Goal: Task Accomplishment & Management: Manage account settings

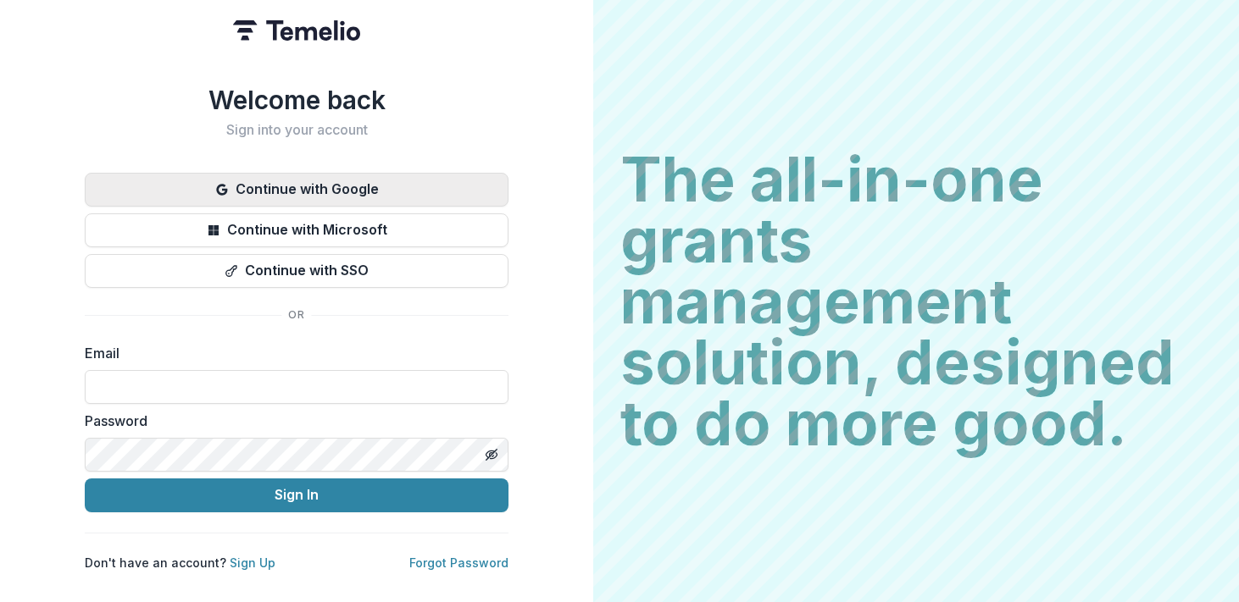
click at [264, 186] on button "Continue with Google" at bounding box center [297, 190] width 424 height 34
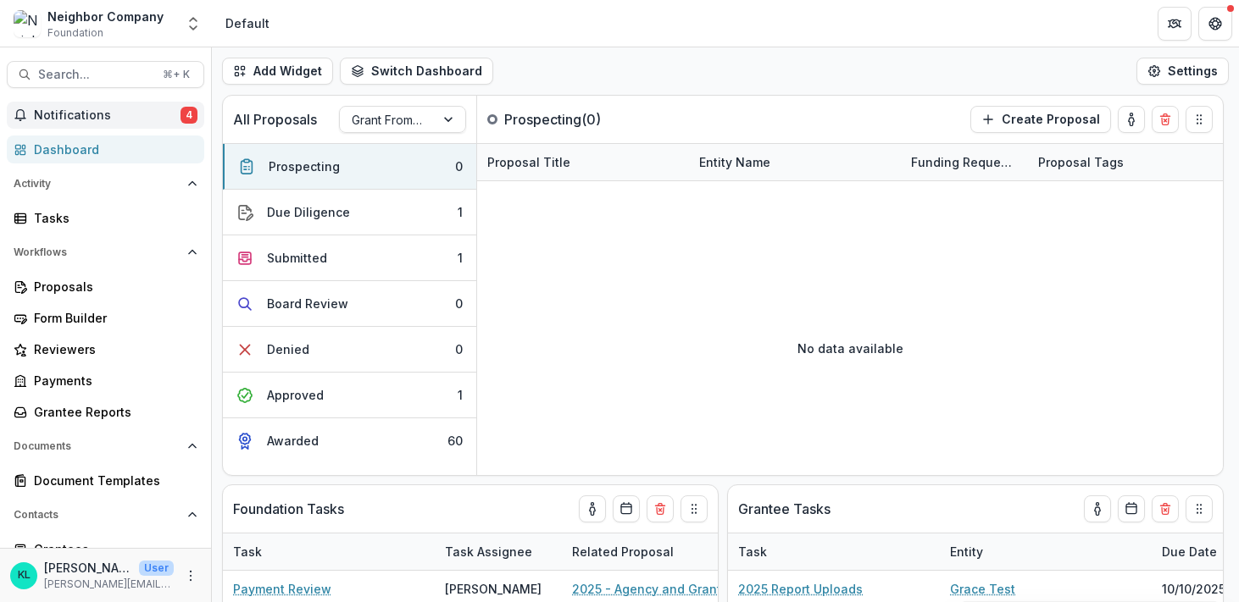
click at [86, 120] on span "Notifications" at bounding box center [107, 115] width 147 height 14
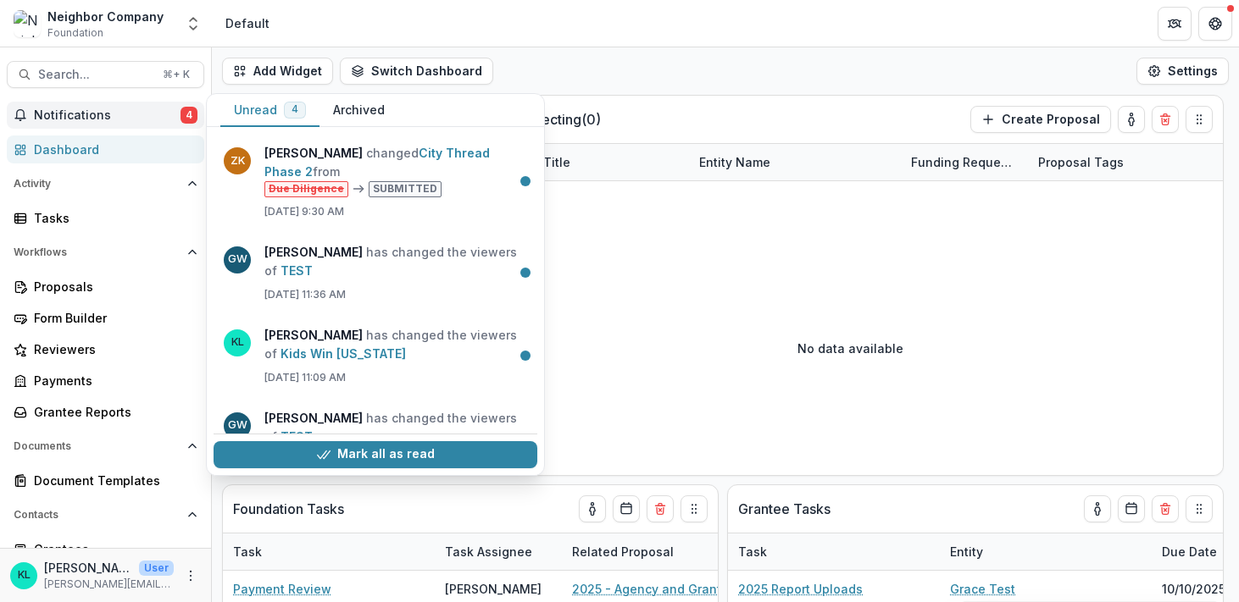
click at [86, 120] on span "Notifications" at bounding box center [107, 115] width 147 height 14
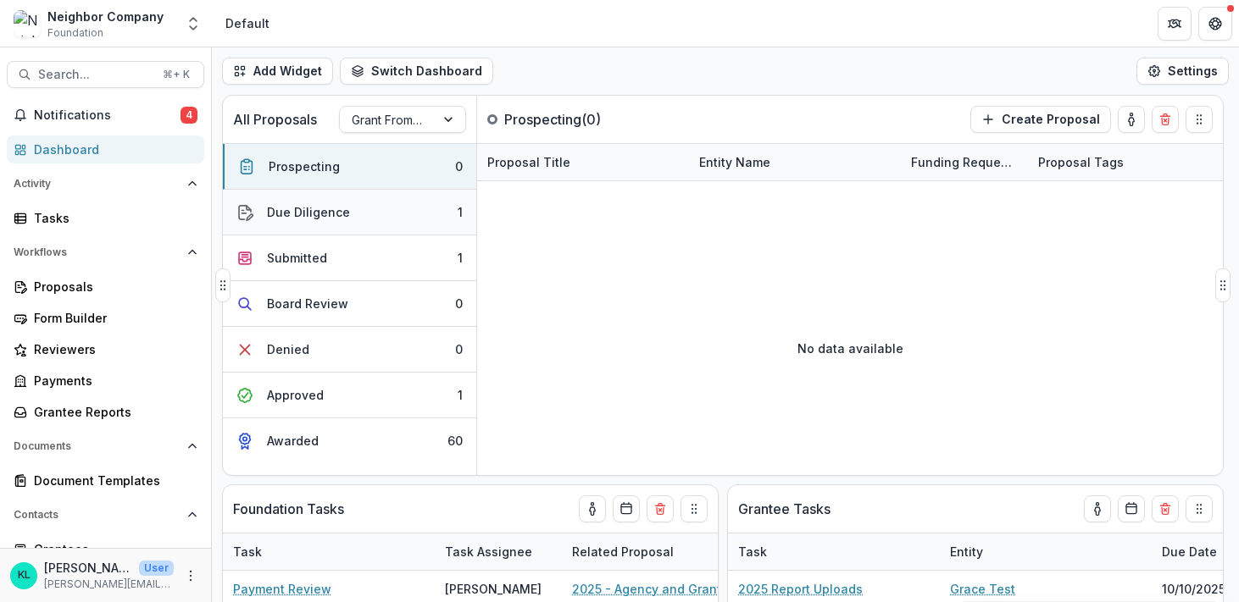
click at [332, 220] on div "Due Diligence" at bounding box center [308, 212] width 83 height 18
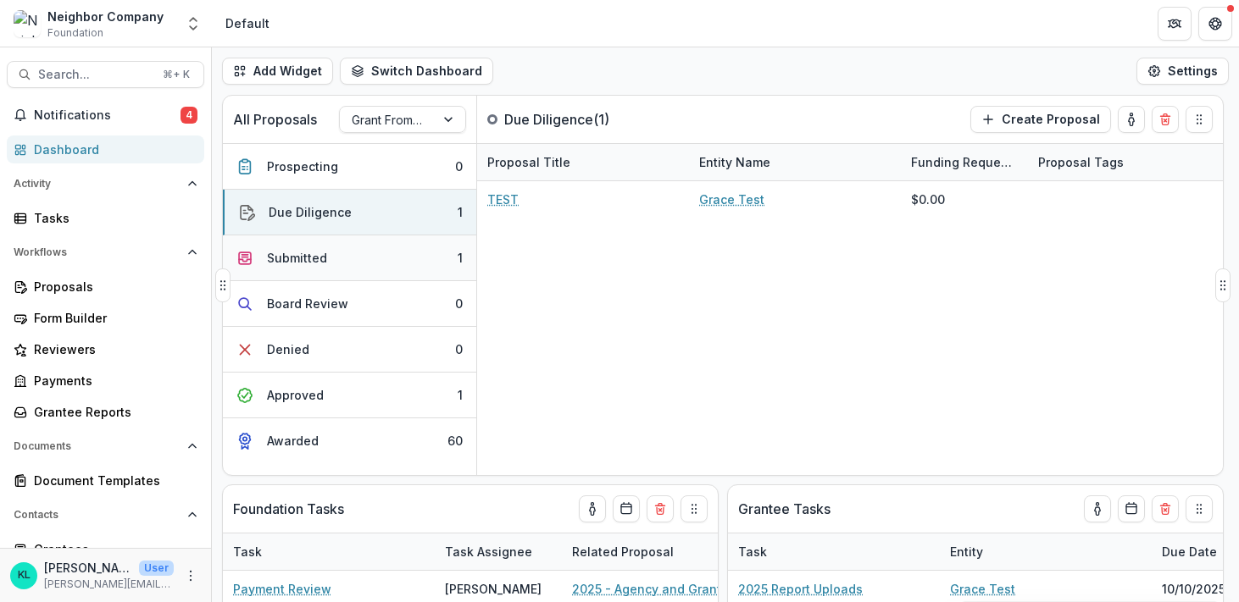
click at [328, 259] on button "Submitted 1" at bounding box center [349, 259] width 253 height 46
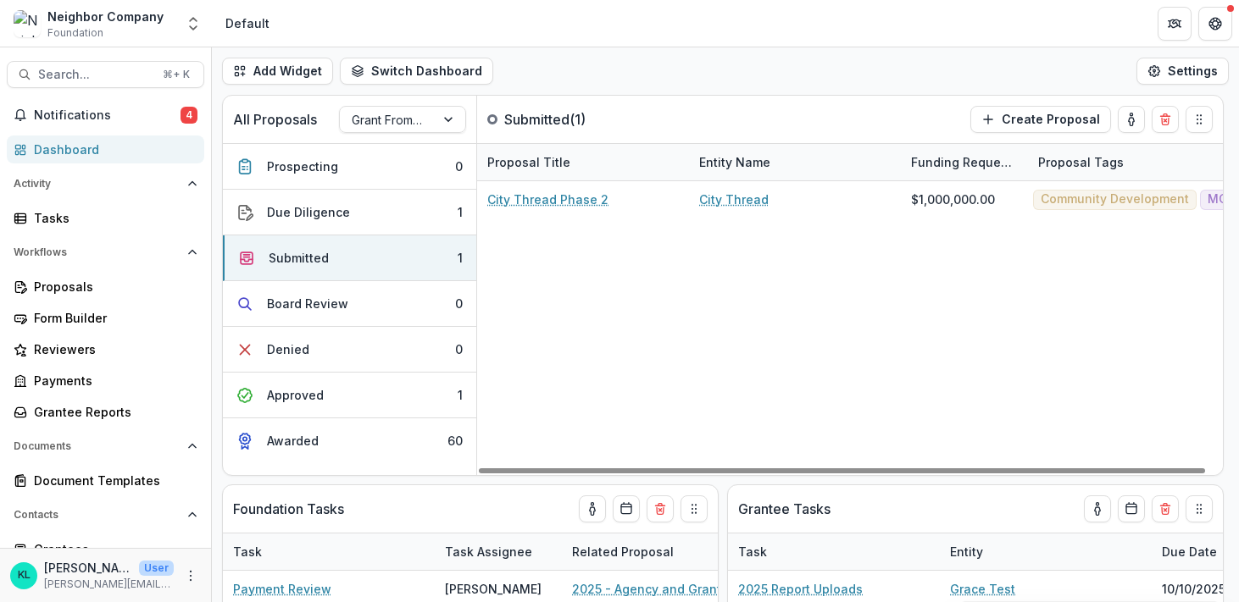
click at [77, 24] on div "Neighbor Company" at bounding box center [105, 17] width 116 height 18
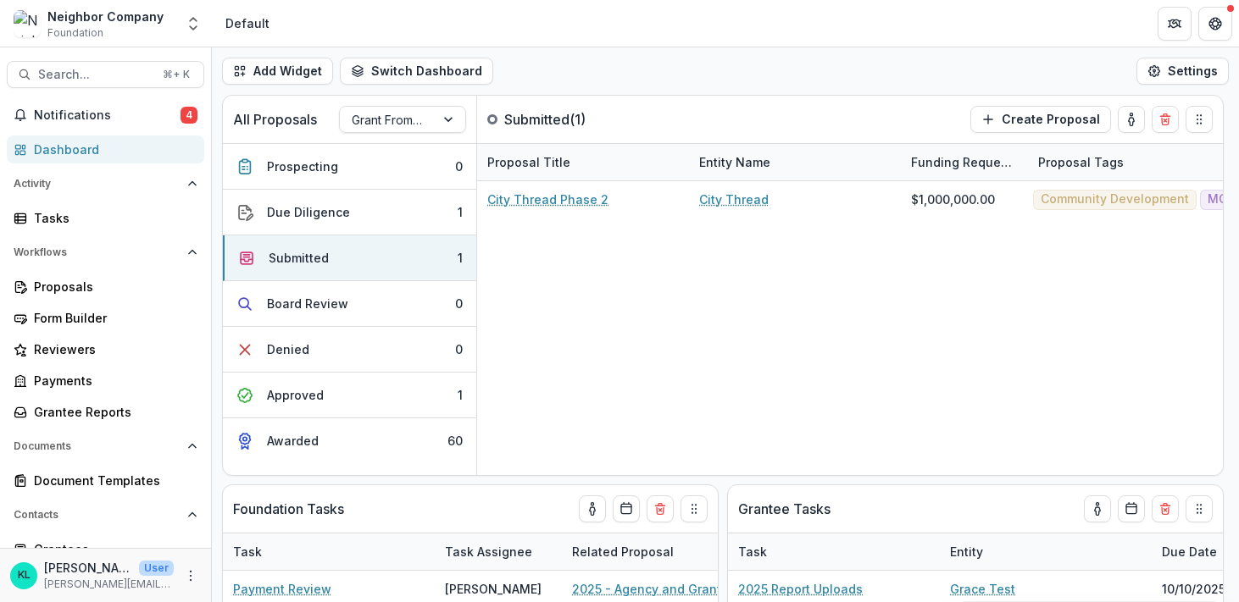
click at [79, 14] on div "Neighbor Company" at bounding box center [105, 17] width 116 height 18
click at [47, 21] on div "Neighbor Company" at bounding box center [105, 17] width 116 height 18
click at [185, 31] on icon "Open entity switcher" at bounding box center [193, 23] width 17 height 17
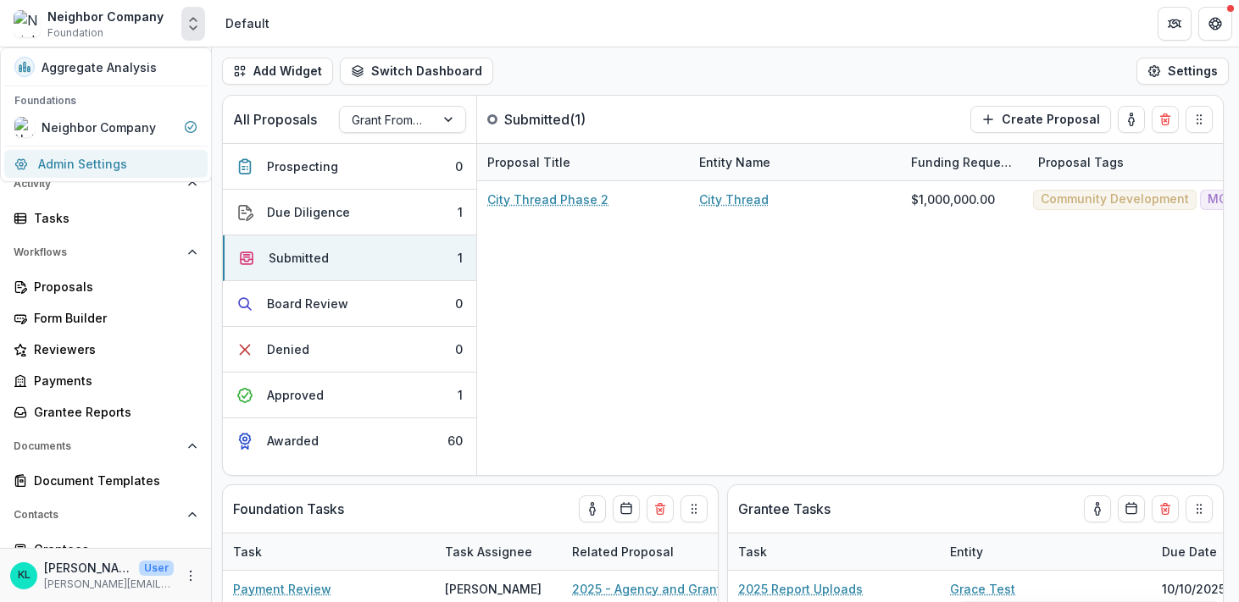
click at [97, 158] on link "Admin Settings" at bounding box center [105, 164] width 203 height 28
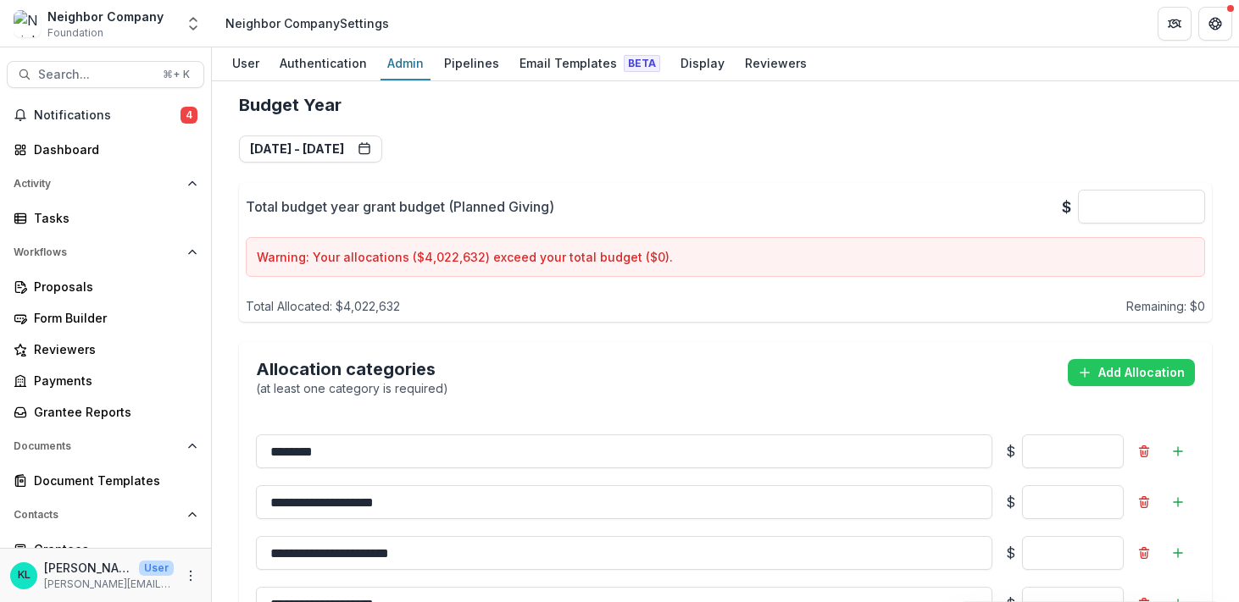
scroll to position [1577, 0]
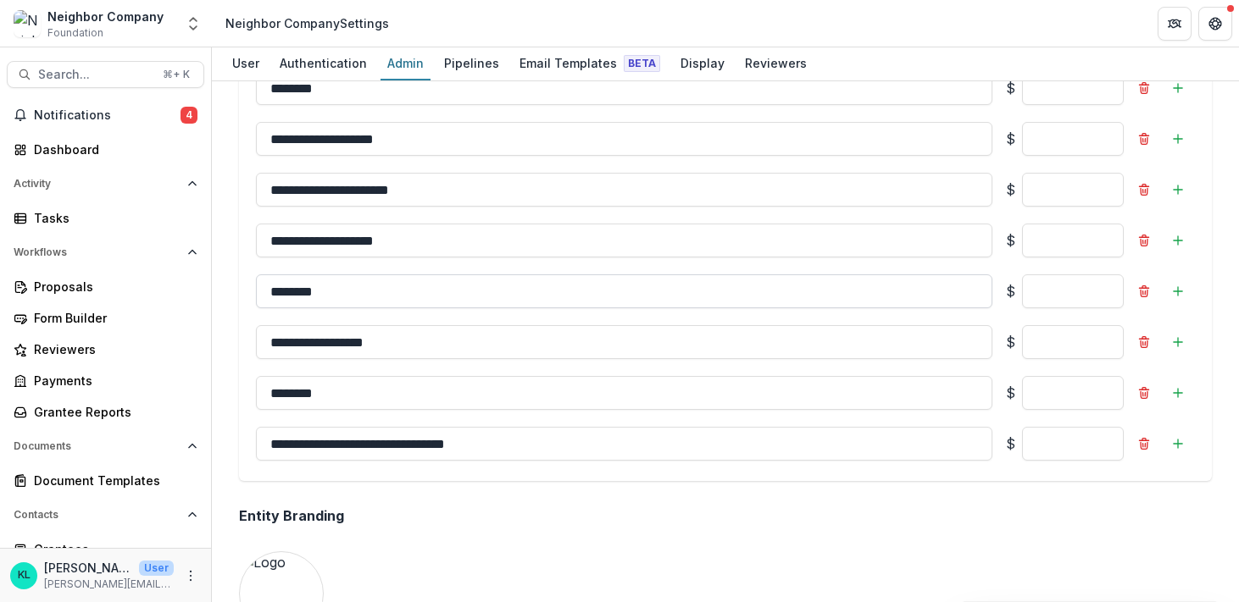
click at [351, 274] on input "********" at bounding box center [624, 291] width 736 height 34
click at [69, 109] on span "Notifications" at bounding box center [107, 115] width 147 height 14
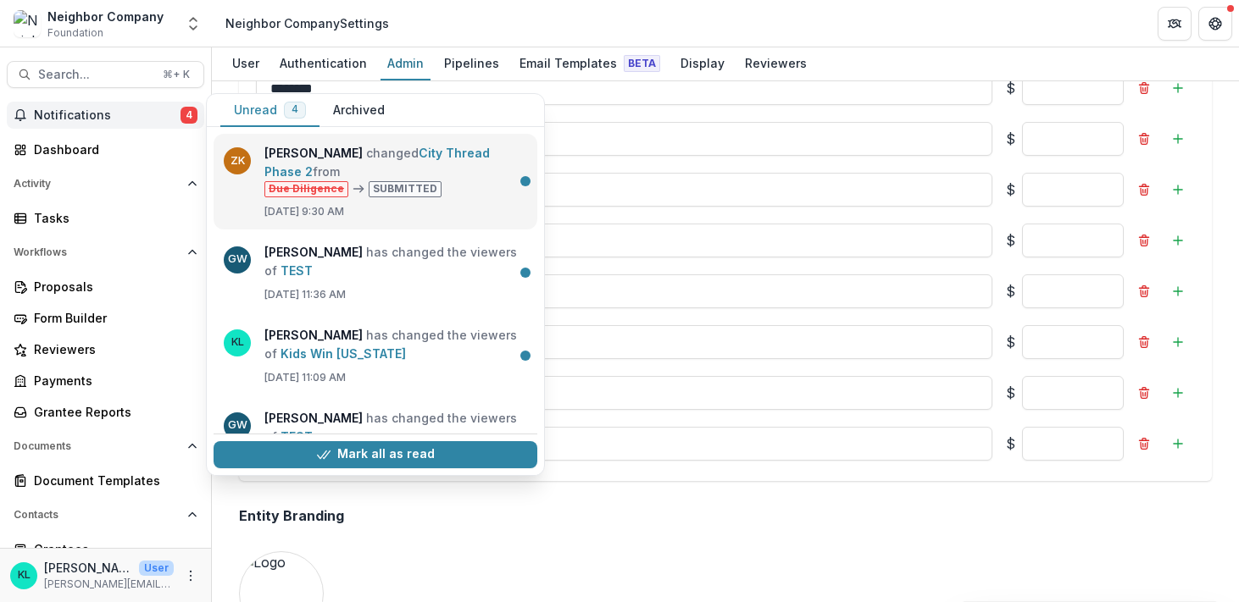
click at [319, 158] on link "City Thread Phase 2" at bounding box center [376, 162] width 225 height 33
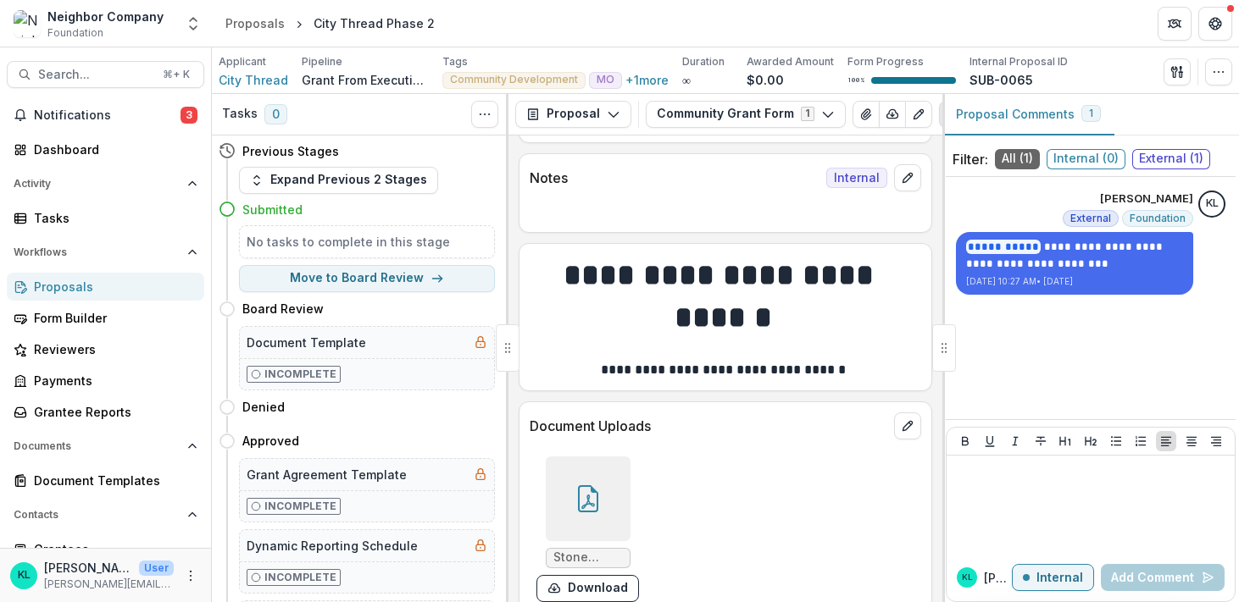
scroll to position [1302, 0]
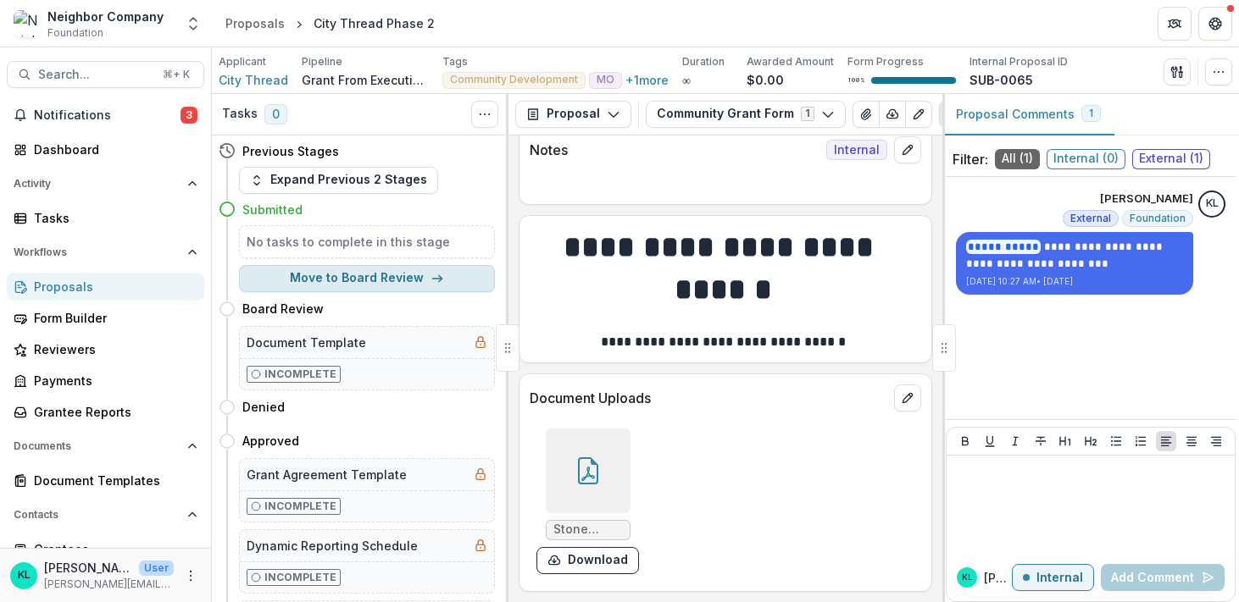
click at [422, 274] on button "Move to Board Review" at bounding box center [367, 278] width 256 height 27
select select "**********"
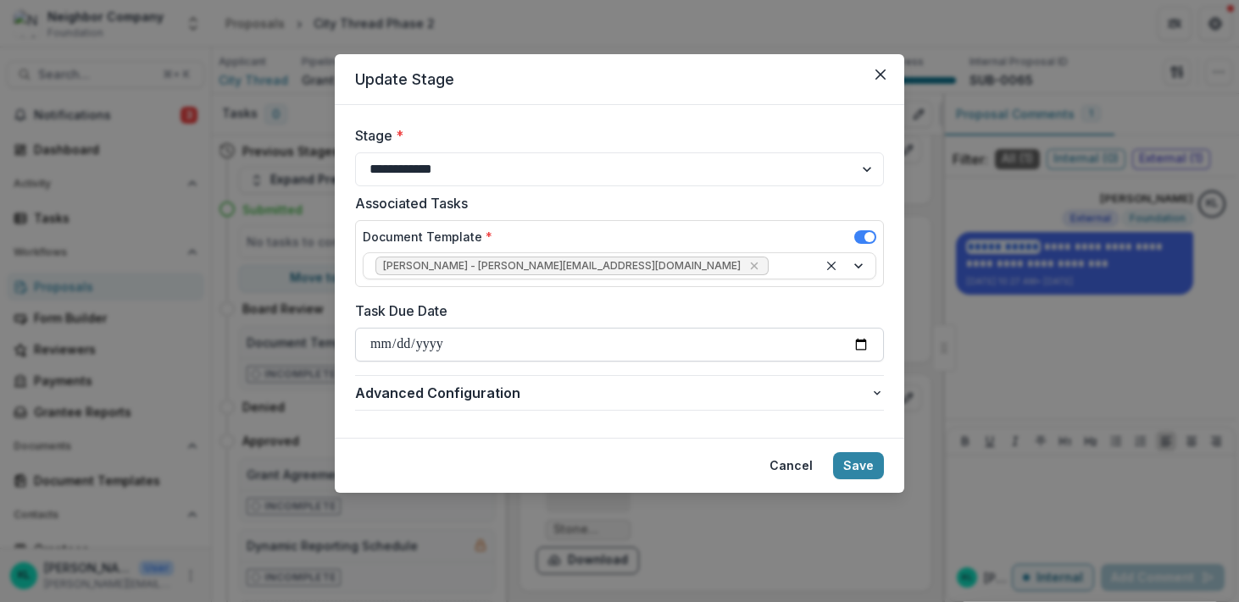
click at [483, 343] on input "Task Due Date" at bounding box center [619, 345] width 529 height 34
click at [795, 471] on button "Cancel" at bounding box center [791, 465] width 64 height 27
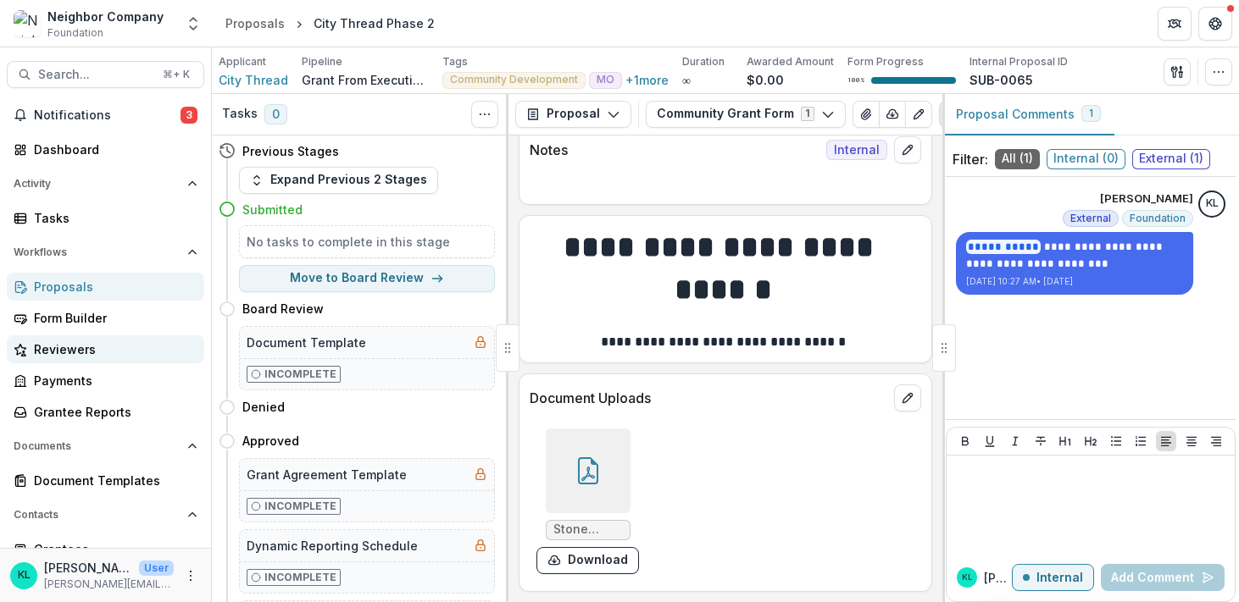
click at [77, 356] on div "Reviewers" at bounding box center [112, 350] width 157 height 18
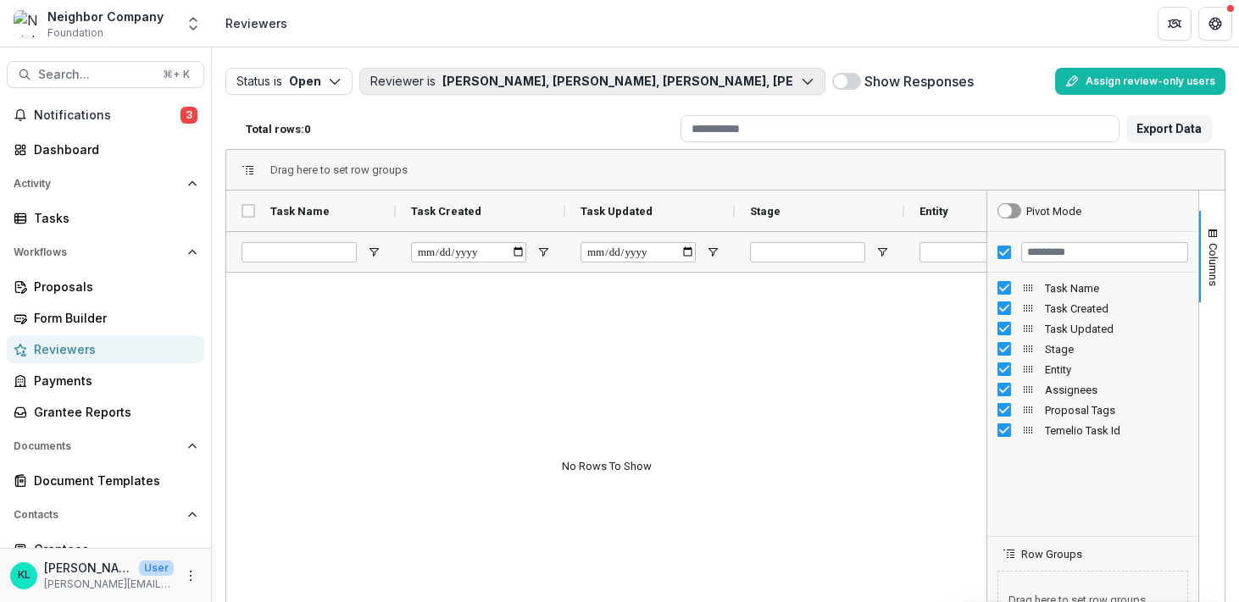
click at [613, 79] on button "Reviewer is [PERSON_NAME], [PERSON_NAME], [PERSON_NAME], [PERSON_NAME], [PERSON…" at bounding box center [592, 81] width 466 height 27
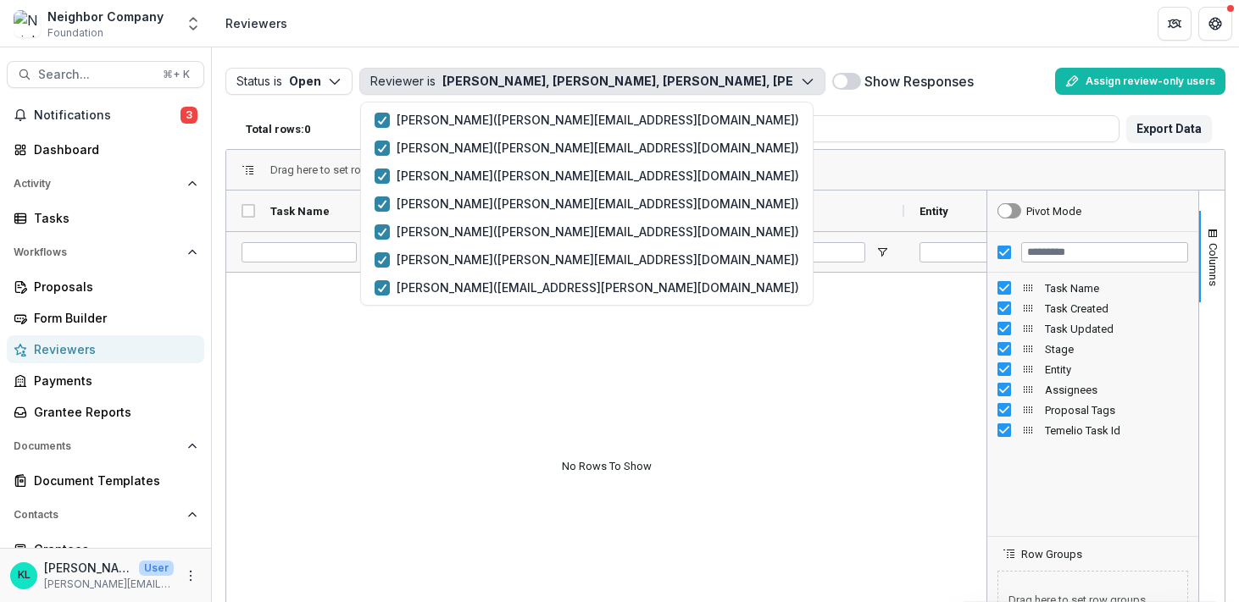
click at [613, 79] on button "Reviewer is [PERSON_NAME], [PERSON_NAME], [PERSON_NAME], [PERSON_NAME], [PERSON…" at bounding box center [592, 81] width 466 height 27
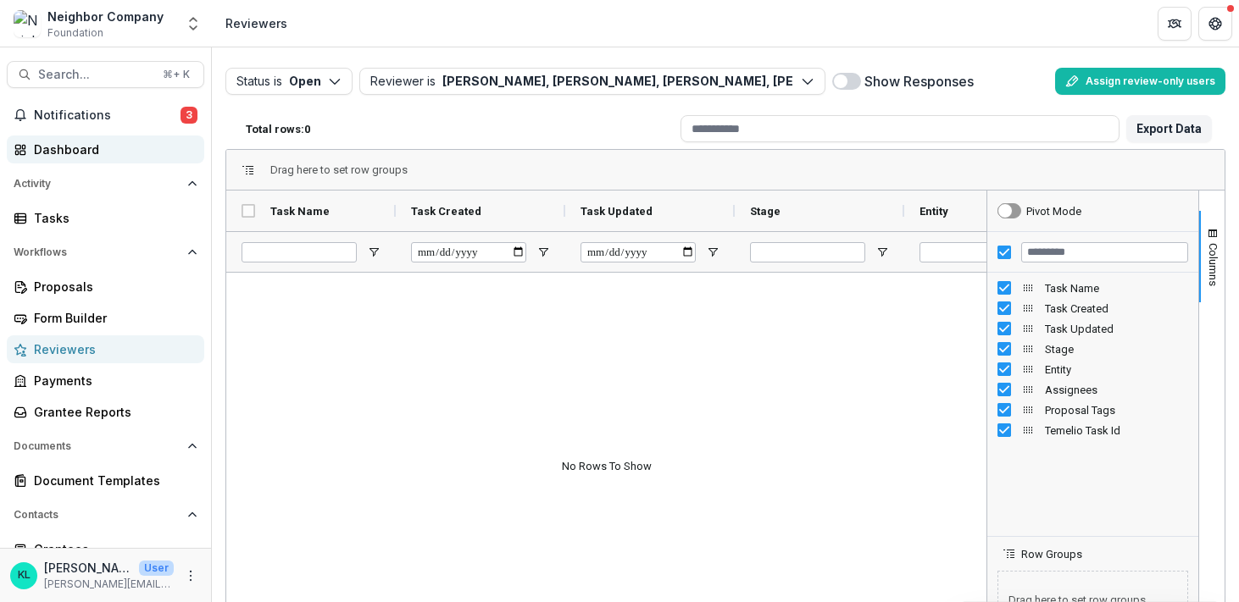
click at [88, 152] on div "Dashboard" at bounding box center [112, 150] width 157 height 18
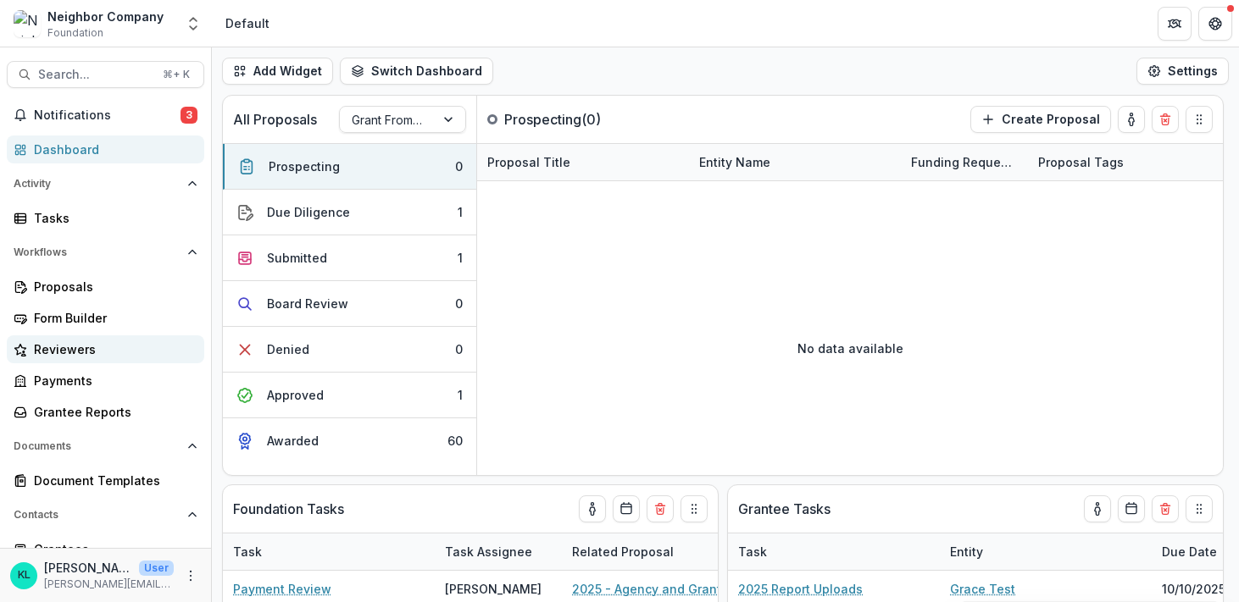
click at [58, 342] on div "Reviewers" at bounding box center [112, 350] width 157 height 18
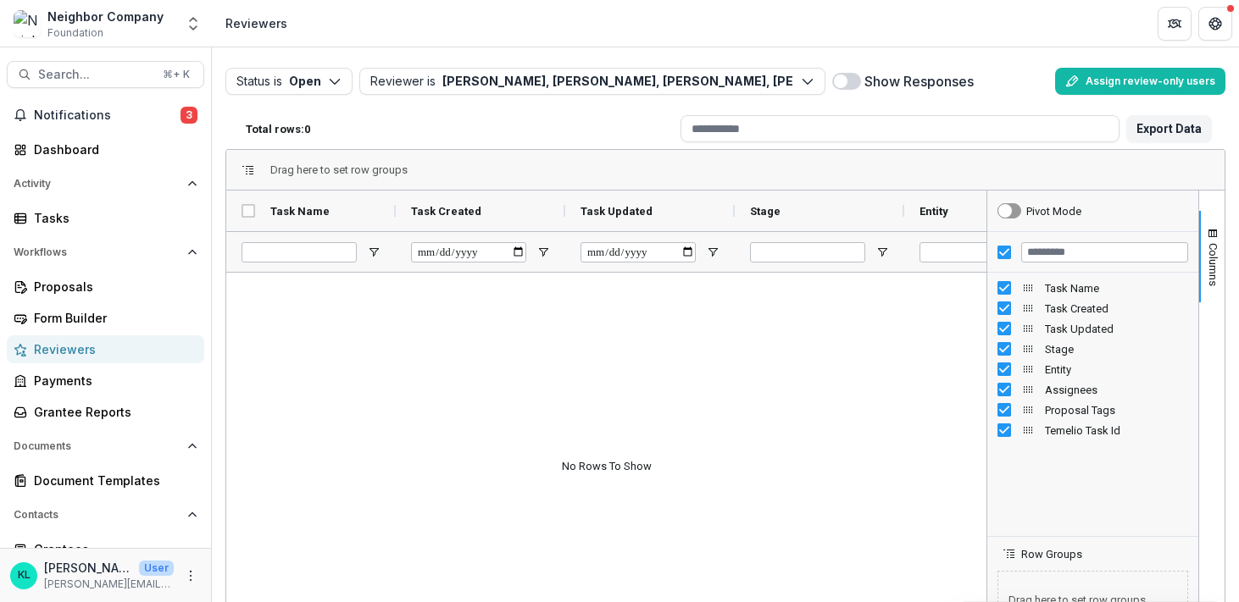
click at [313, 160] on div "Drag here to set row groups" at bounding box center [725, 170] width 998 height 41
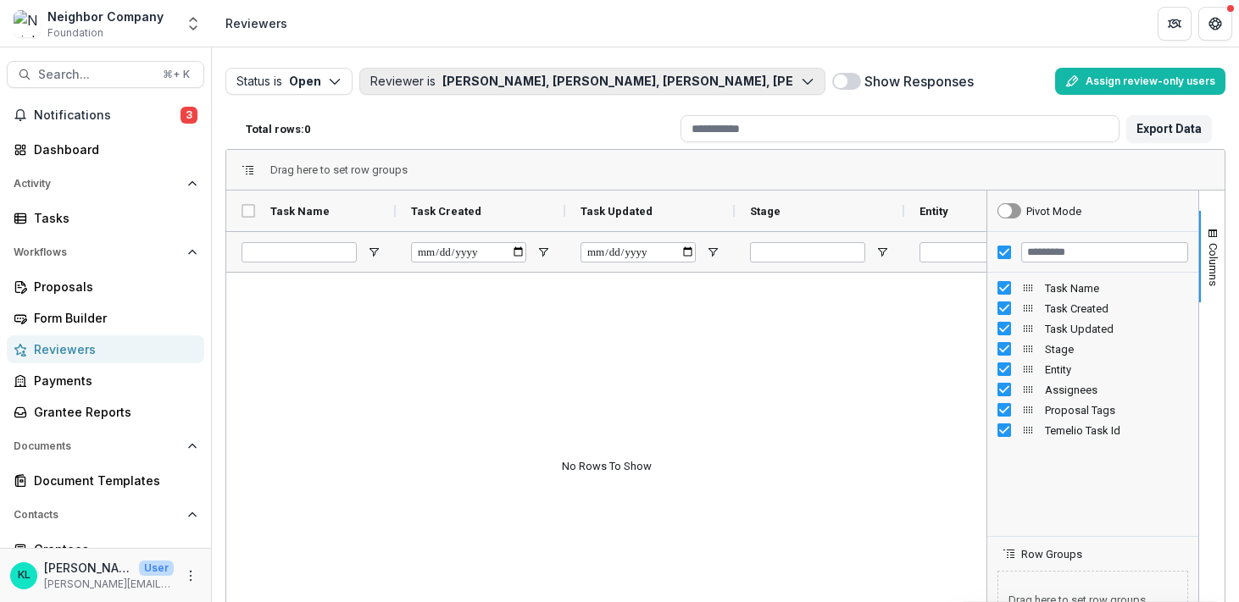
click at [806, 80] on icon "button" at bounding box center [808, 82] width 14 height 14
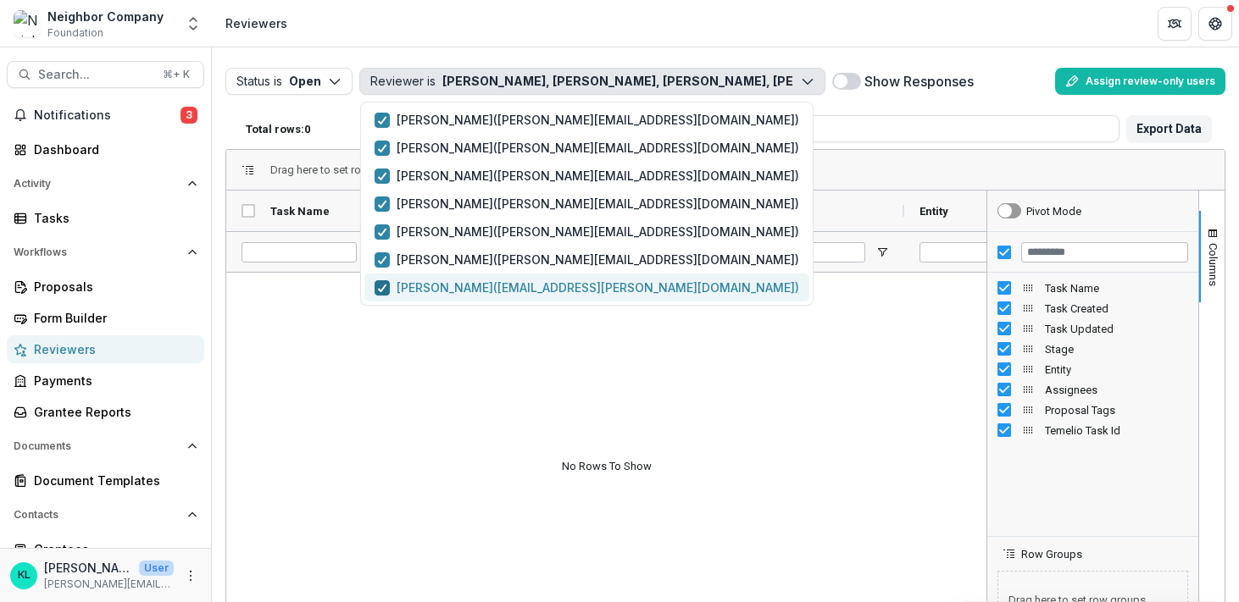
click at [386, 282] on div "button" at bounding box center [382, 288] width 10 height 14
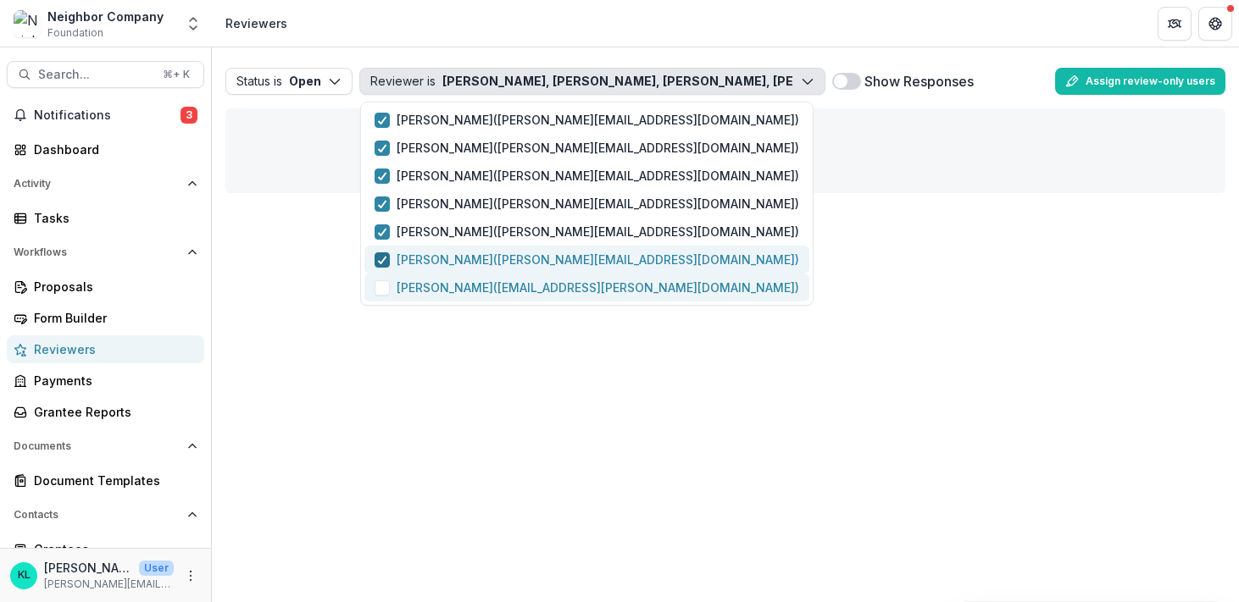
click at [382, 264] on div "button" at bounding box center [382, 260] width 10 height 14
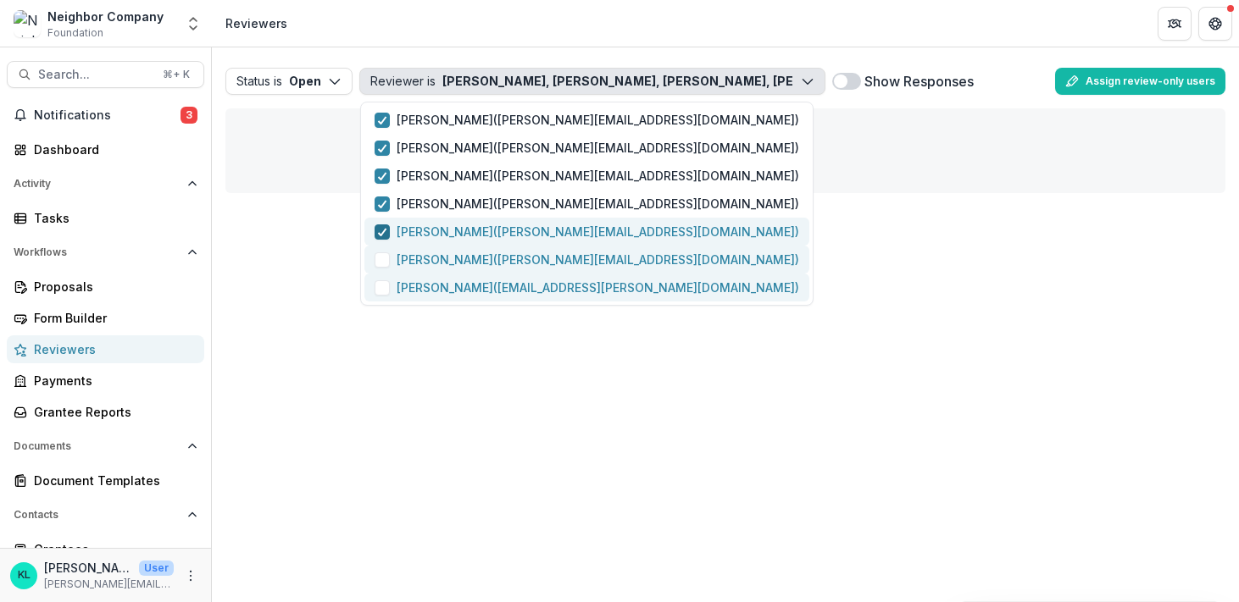
click at [383, 230] on icon "button" at bounding box center [382, 232] width 10 height 8
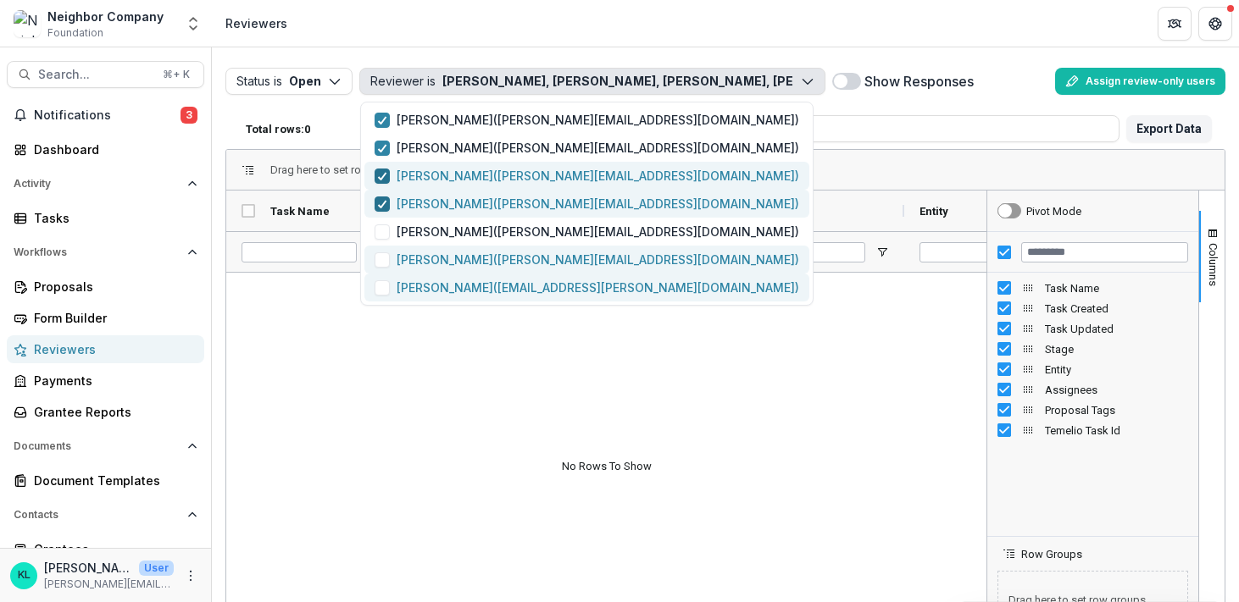
drag, startPoint x: 384, startPoint y: 210, endPoint x: 389, endPoint y: 178, distance: 32.6
click at [384, 210] on span "button" at bounding box center [381, 204] width 15 height 15
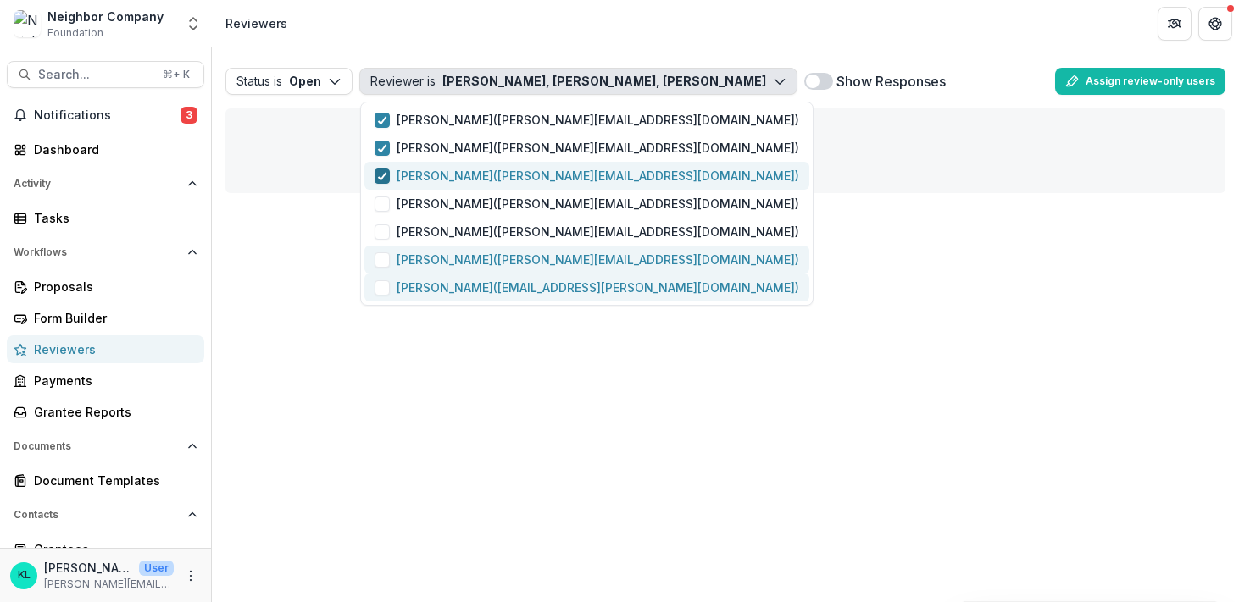
click at [389, 173] on span "button" at bounding box center [381, 176] width 15 height 15
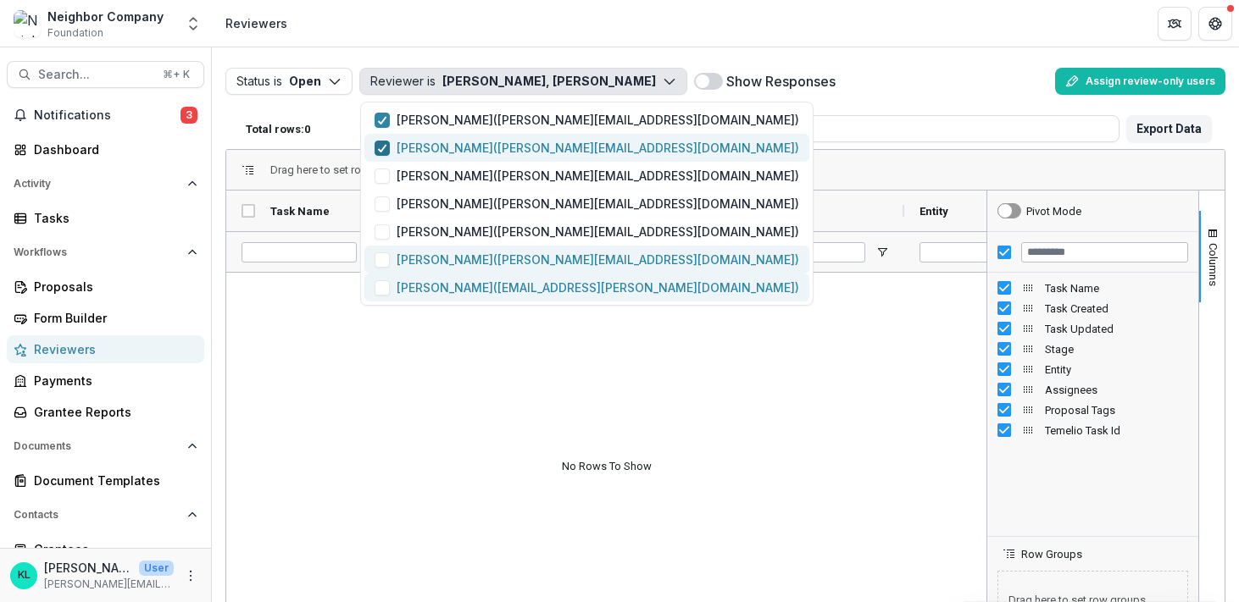
drag, startPoint x: 381, startPoint y: 147, endPoint x: 380, endPoint y: 119, distance: 28.8
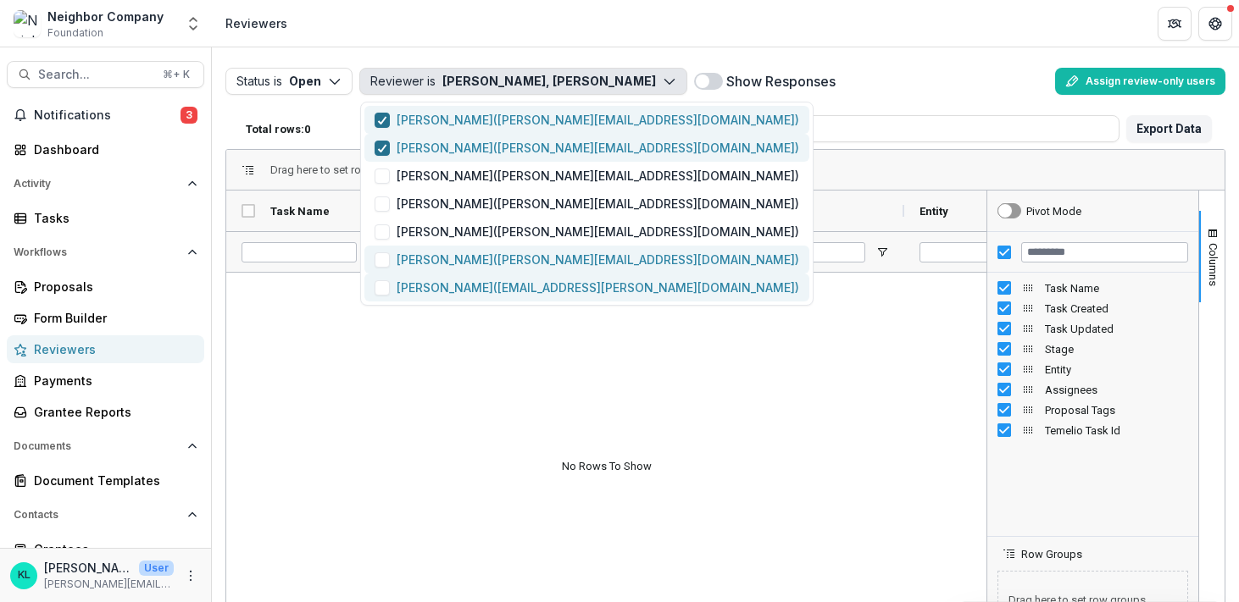
click at [381, 147] on icon "button" at bounding box center [382, 148] width 10 height 8
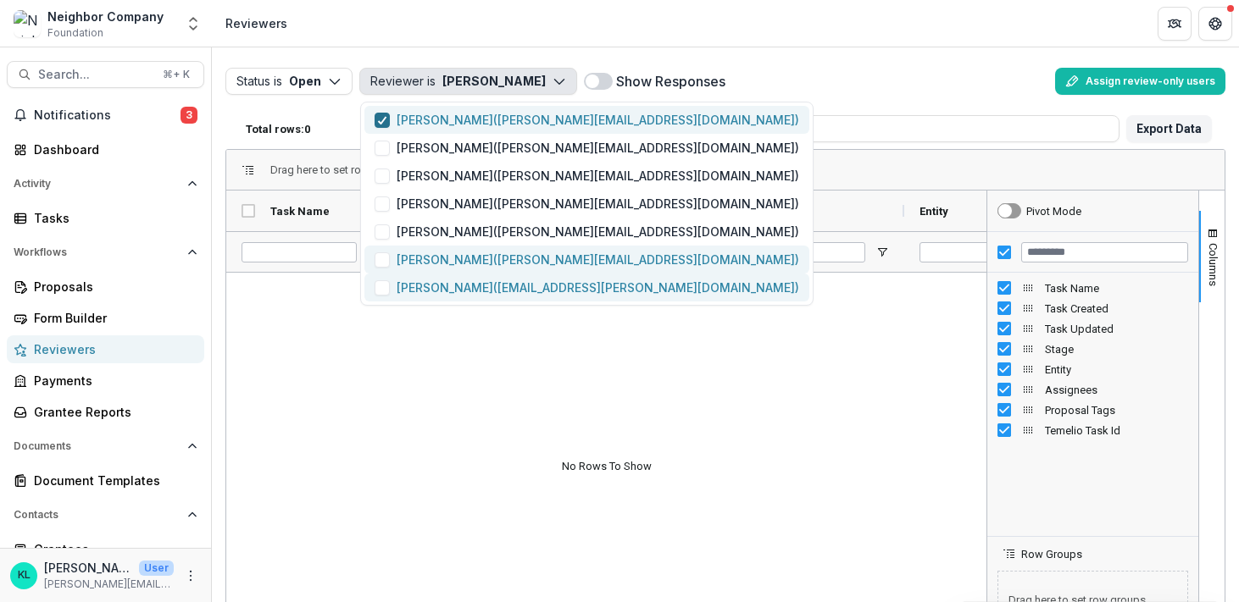
click at [380, 114] on div "button" at bounding box center [382, 121] width 10 height 14
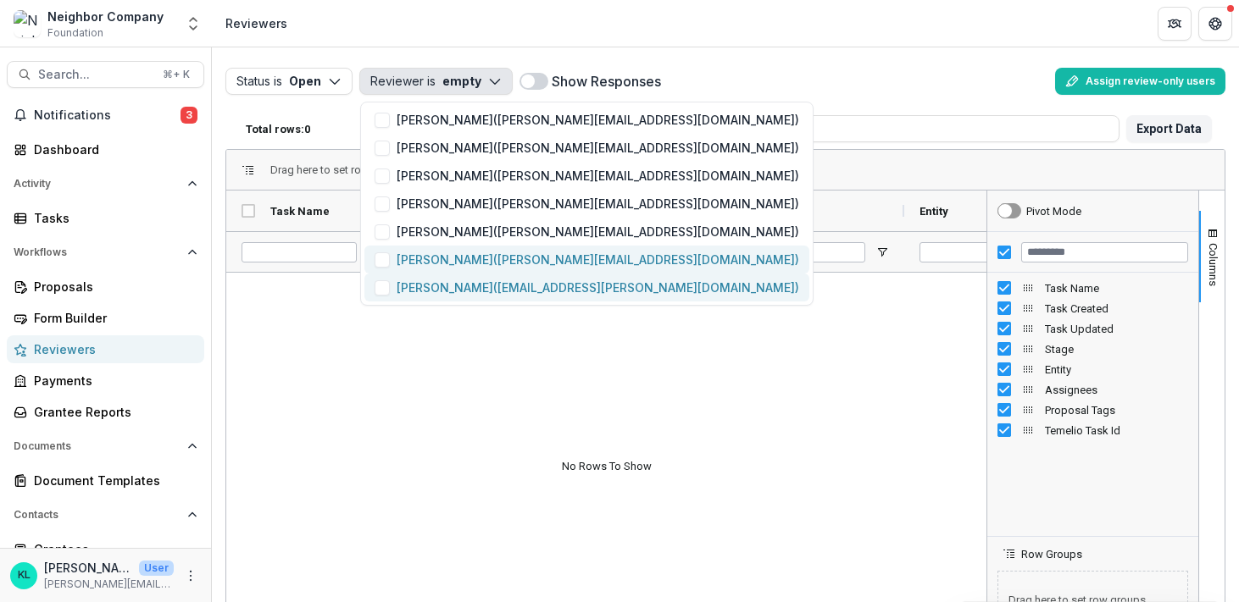
click at [438, 36] on header "Reviewers" at bounding box center [725, 23] width 1027 height 47
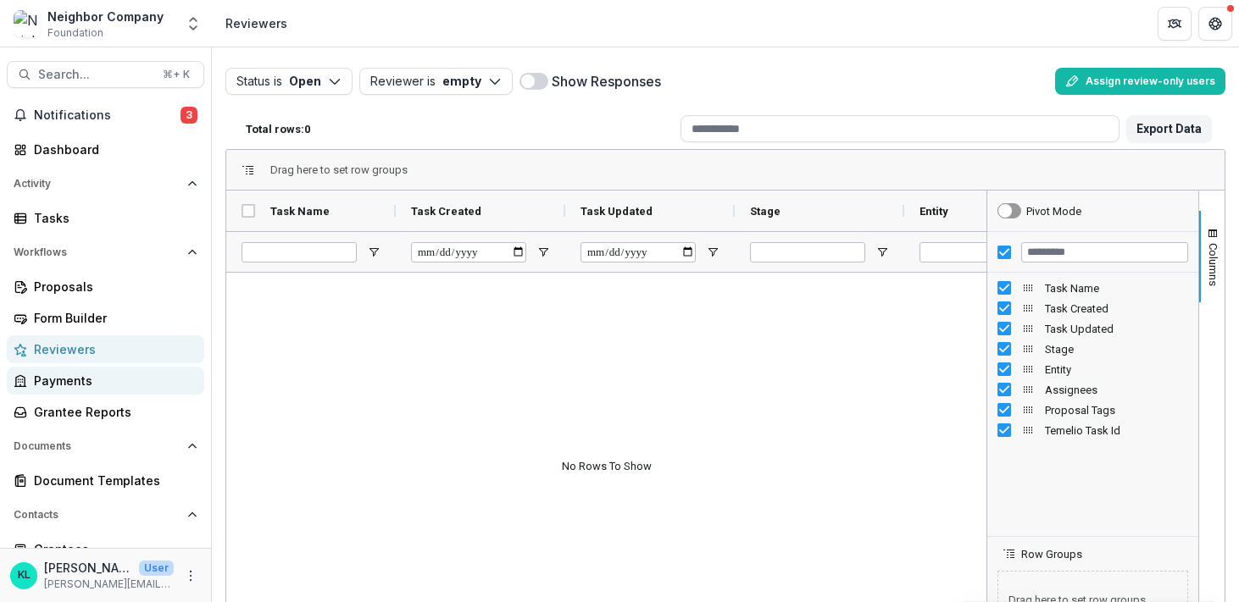
scroll to position [147, 0]
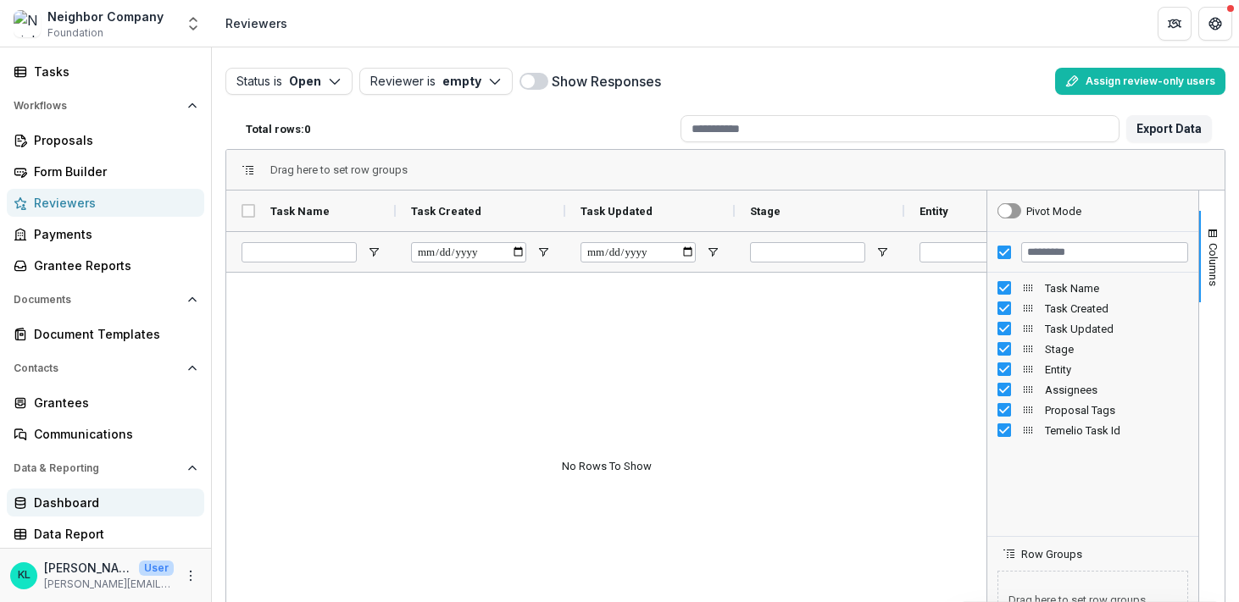
click at [75, 506] on div "Dashboard" at bounding box center [112, 503] width 157 height 18
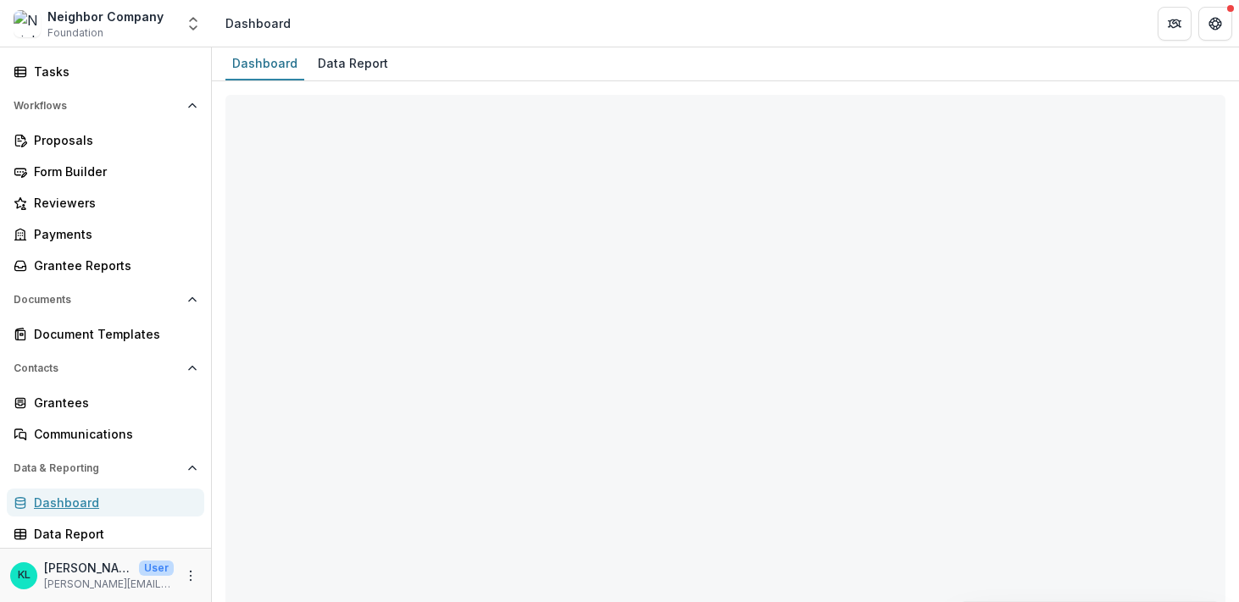
select select "**********"
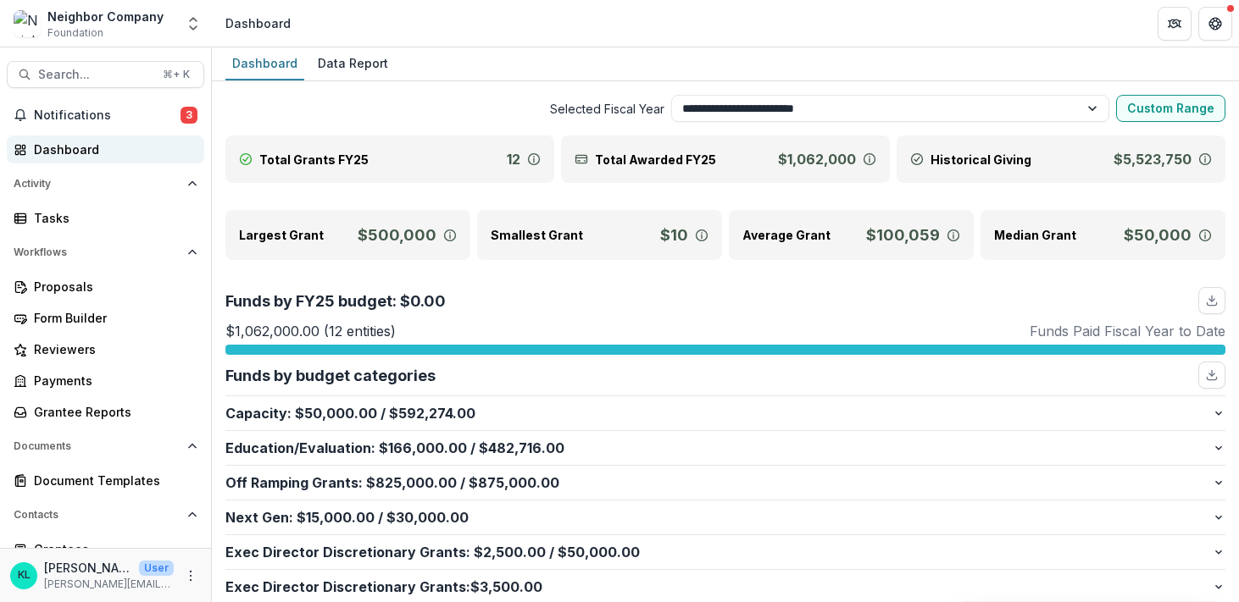
click at [104, 152] on div "Dashboard" at bounding box center [112, 150] width 157 height 18
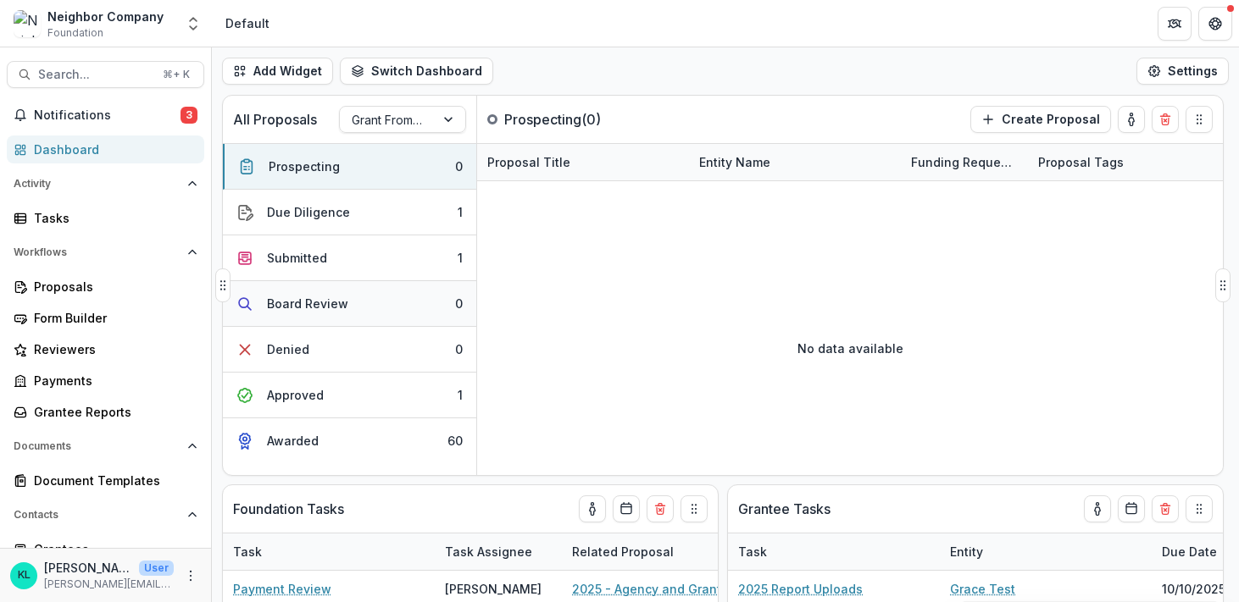
click at [385, 313] on button "Board Review 0" at bounding box center [349, 304] width 253 height 46
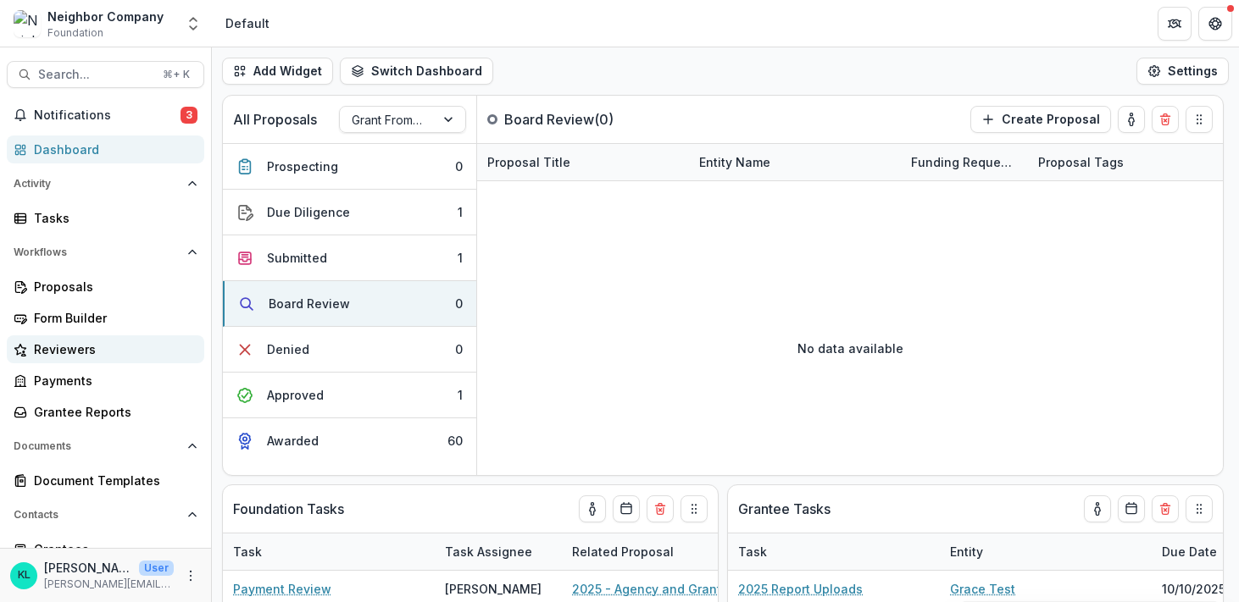
click at [46, 343] on div "Reviewers" at bounding box center [112, 350] width 157 height 18
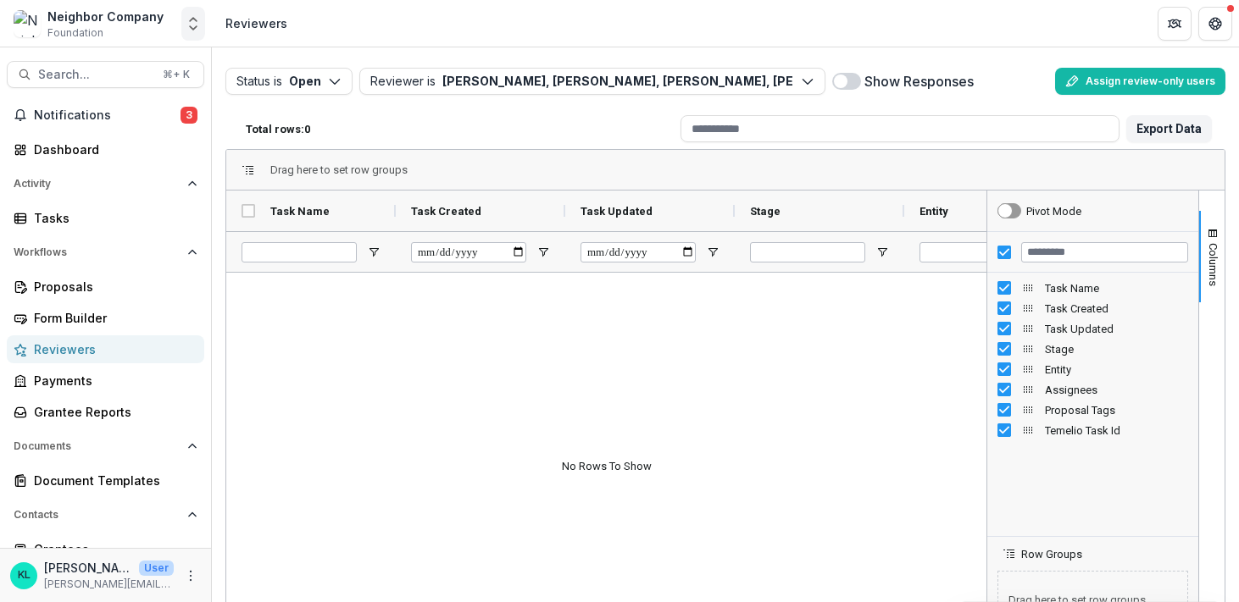
click at [193, 26] on icon "Open entity switcher" at bounding box center [193, 23] width 17 height 17
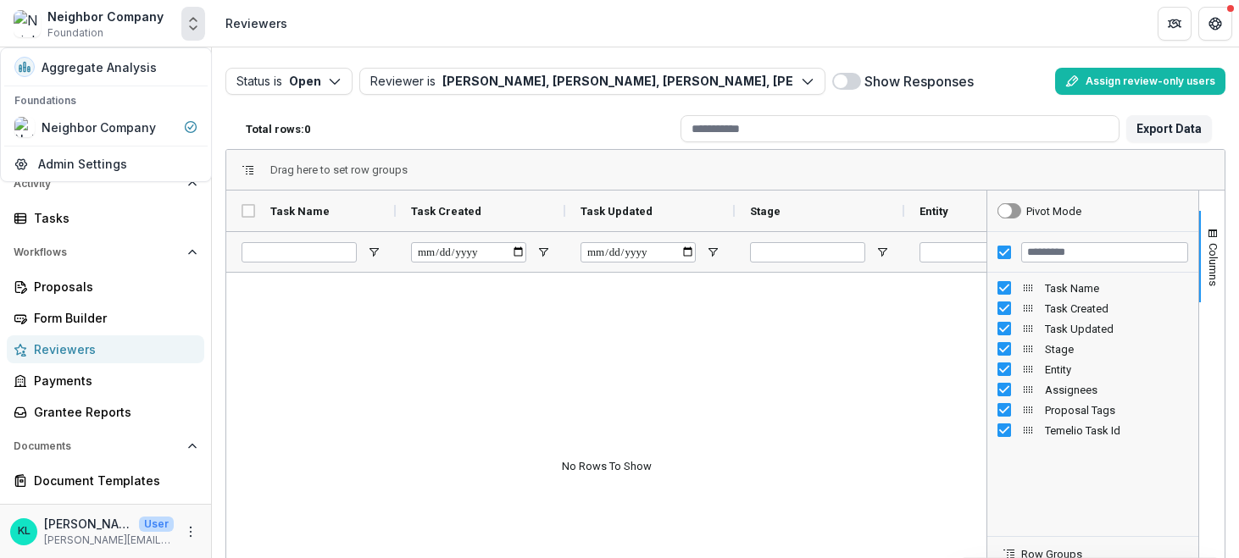
click at [191, 22] on icon "Open entity switcher" at bounding box center [193, 23] width 17 height 17
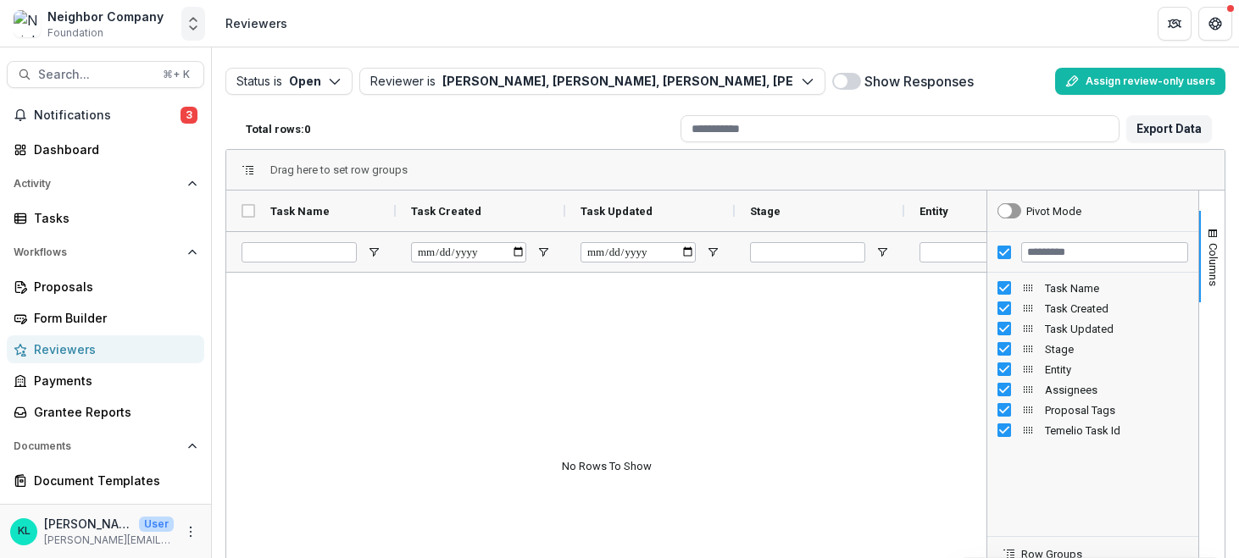
click at [181, 35] on button "Open entity switcher" at bounding box center [193, 24] width 24 height 34
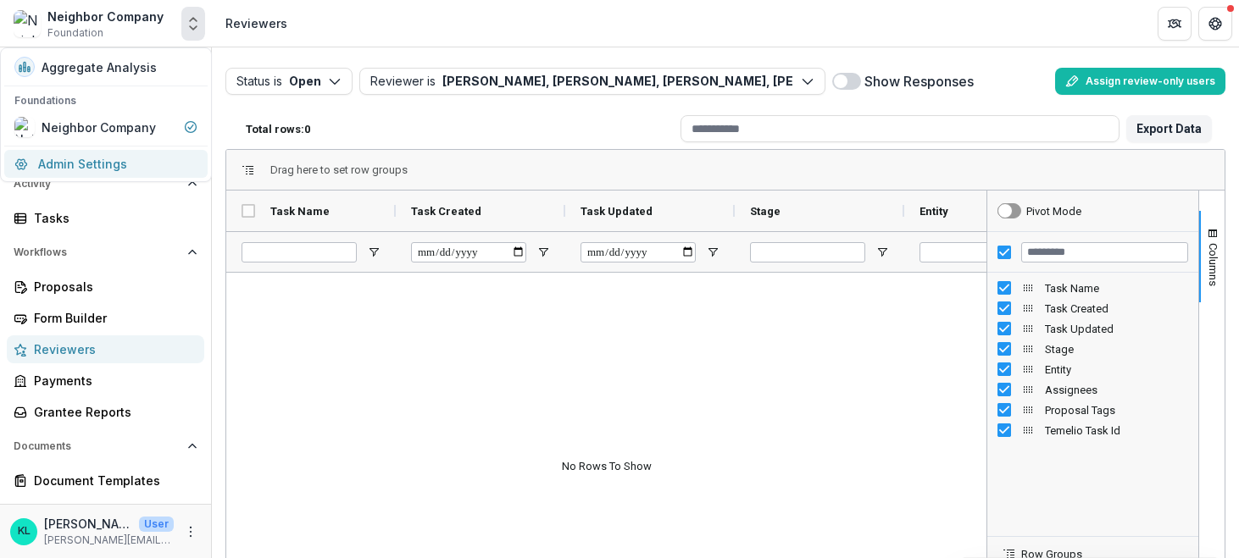
click at [103, 160] on link "Admin Settings" at bounding box center [105, 164] width 203 height 28
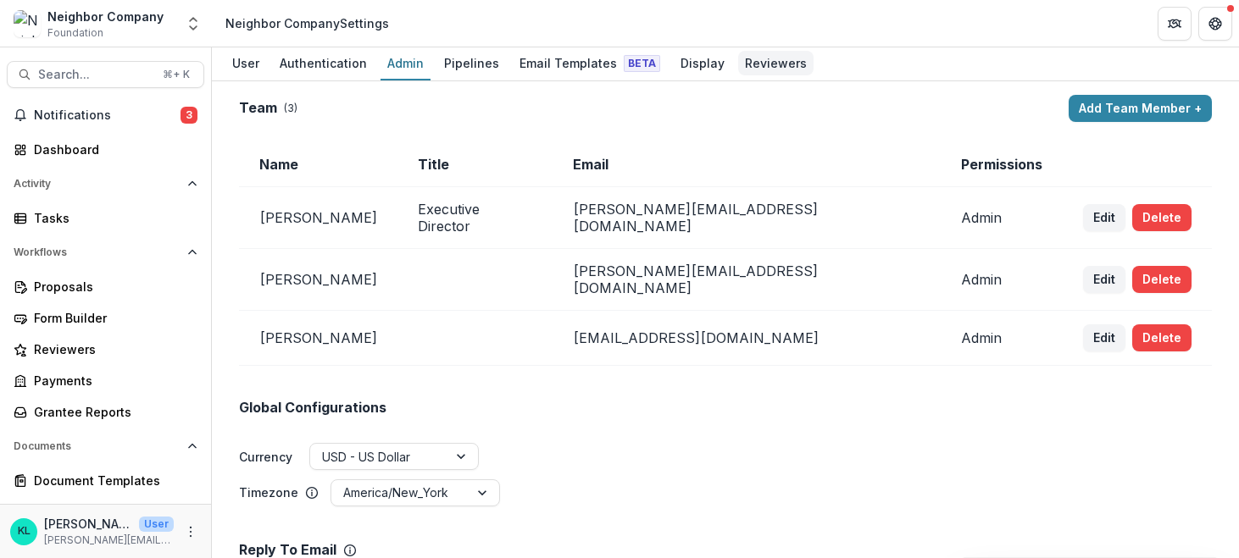
click at [761, 62] on div "Reviewers" at bounding box center [775, 63] width 75 height 25
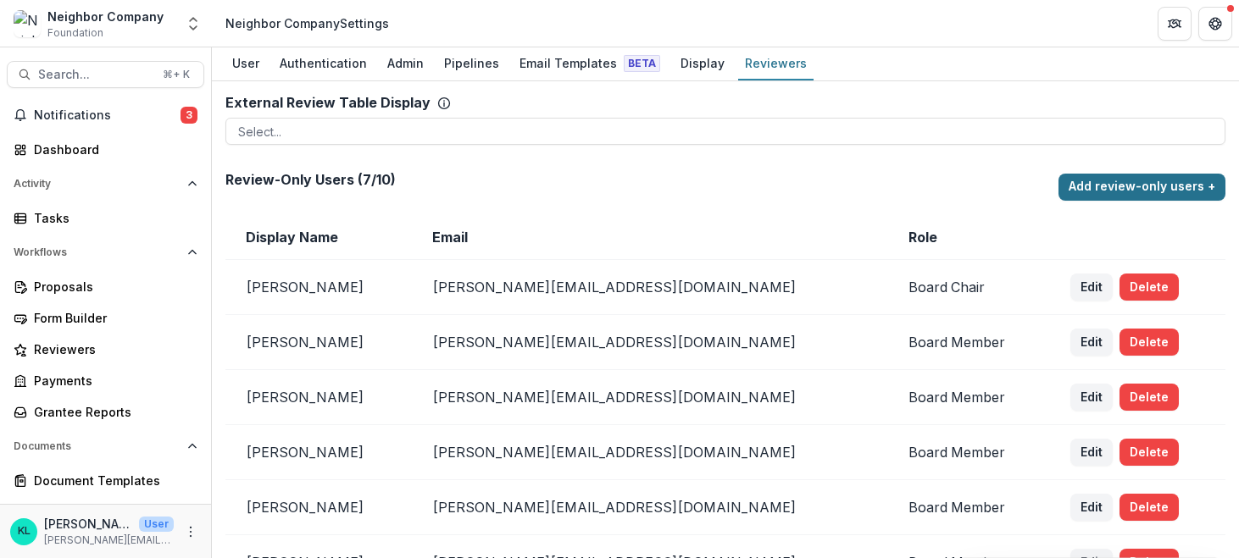
click at [1142, 190] on button "Add review-only users +" at bounding box center [1141, 187] width 167 height 27
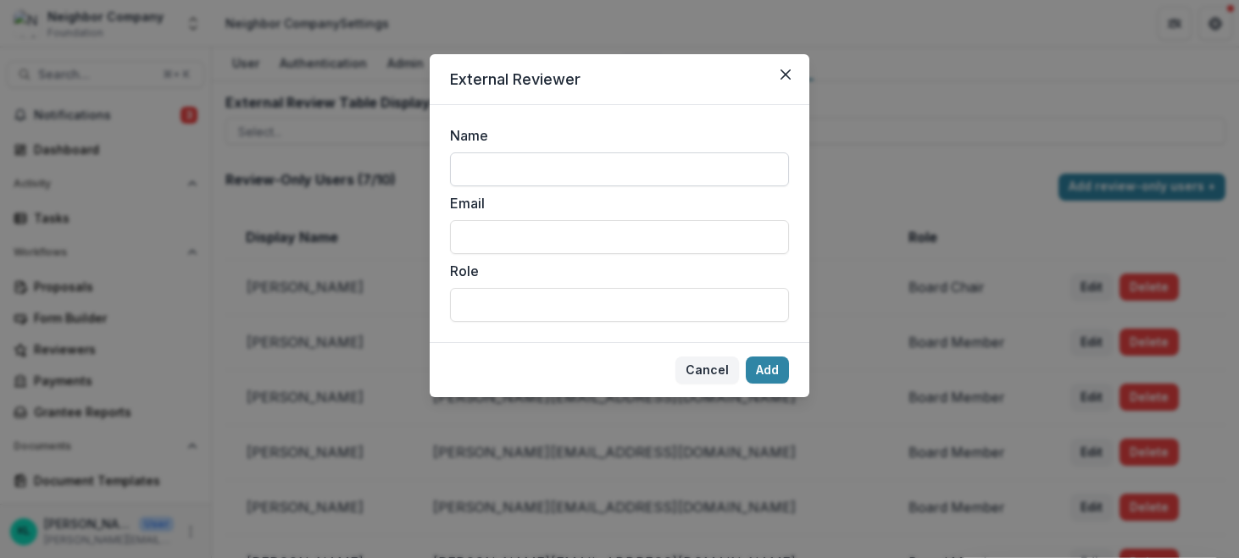
click at [504, 167] on input "Name" at bounding box center [619, 169] width 339 height 34
type input "*****"
type input "**********"
click at [662, 313] on input "Role" at bounding box center [619, 305] width 339 height 34
click at [759, 374] on button "Add" at bounding box center [766, 370] width 43 height 27
